Goal: Navigation & Orientation: Find specific page/section

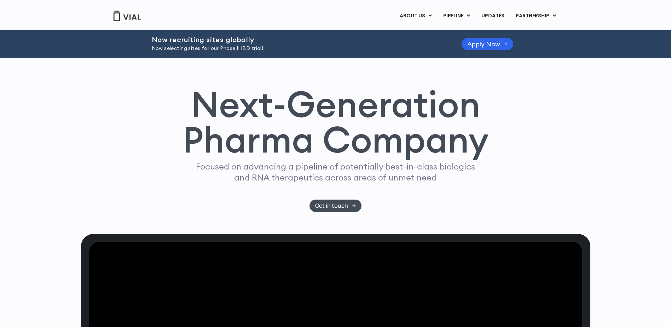
click at [126, 18] on img at bounding box center [127, 16] width 28 height 11
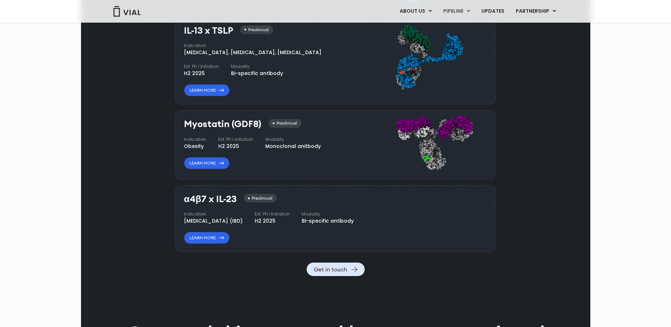
scroll to position [411, 0]
